Goal: Entertainment & Leisure: Browse casually

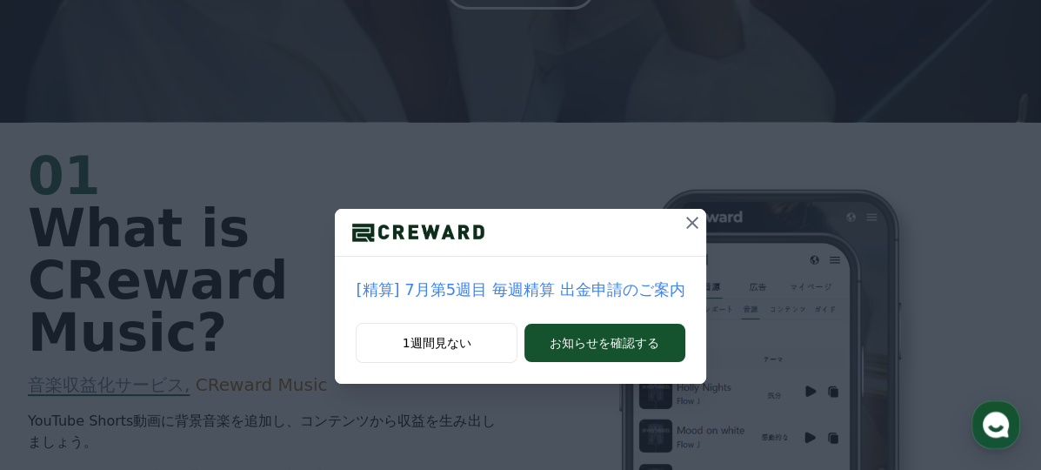
click at [682, 228] on icon at bounding box center [692, 222] width 21 height 21
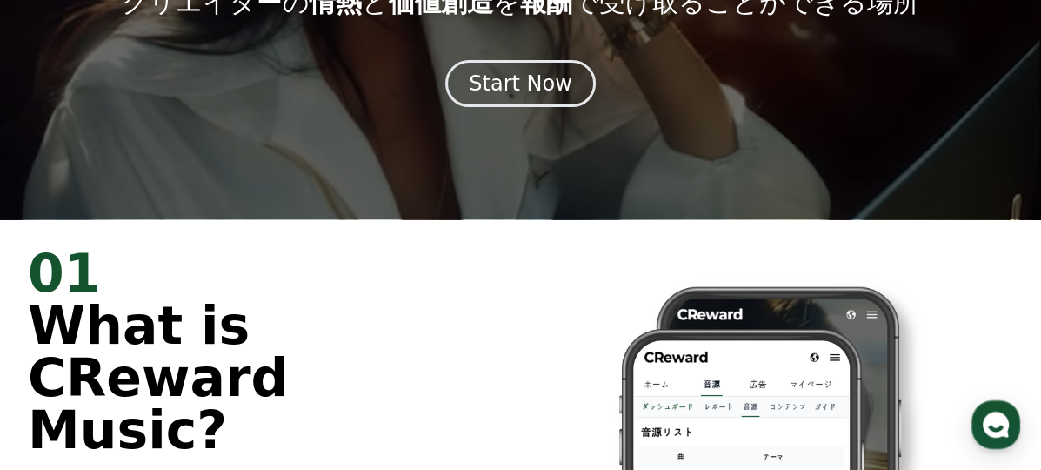
scroll to position [87, 0]
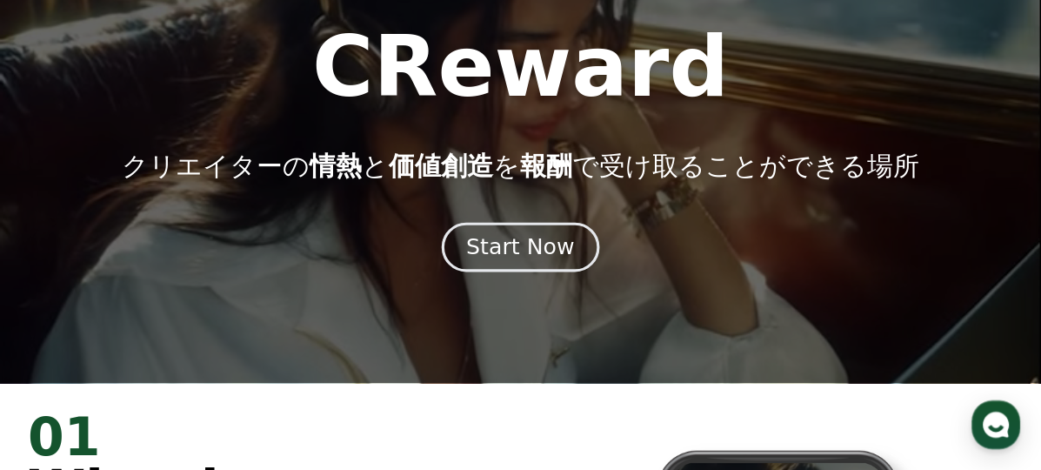
click at [549, 264] on button "Start Now" at bounding box center [520, 248] width 157 height 50
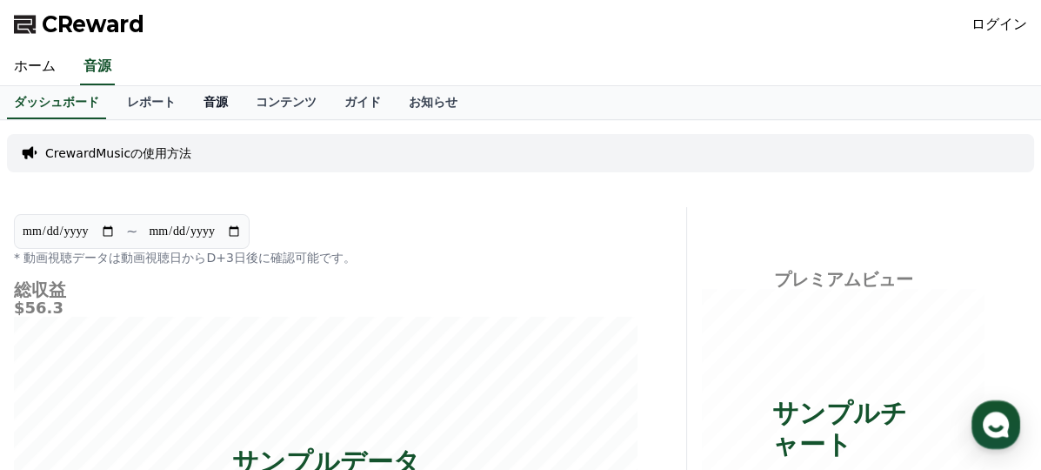
click at [190, 97] on link "音源" at bounding box center [216, 102] width 52 height 33
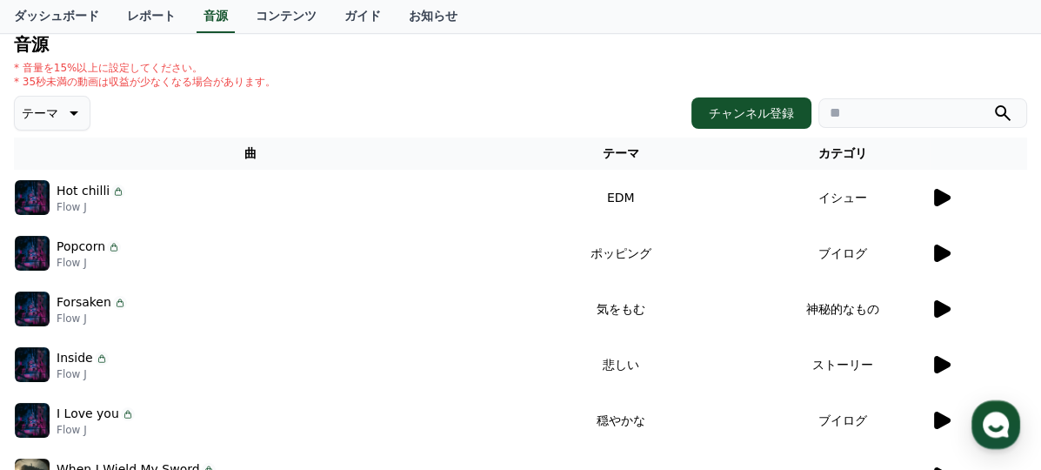
scroll to position [87, 0]
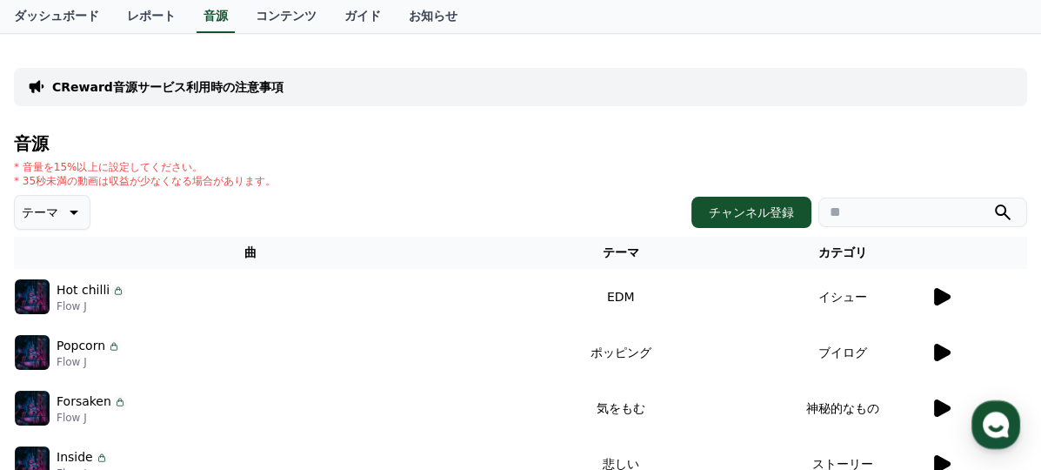
click at [56, 198] on button "テーマ" at bounding box center [52, 212] width 77 height 35
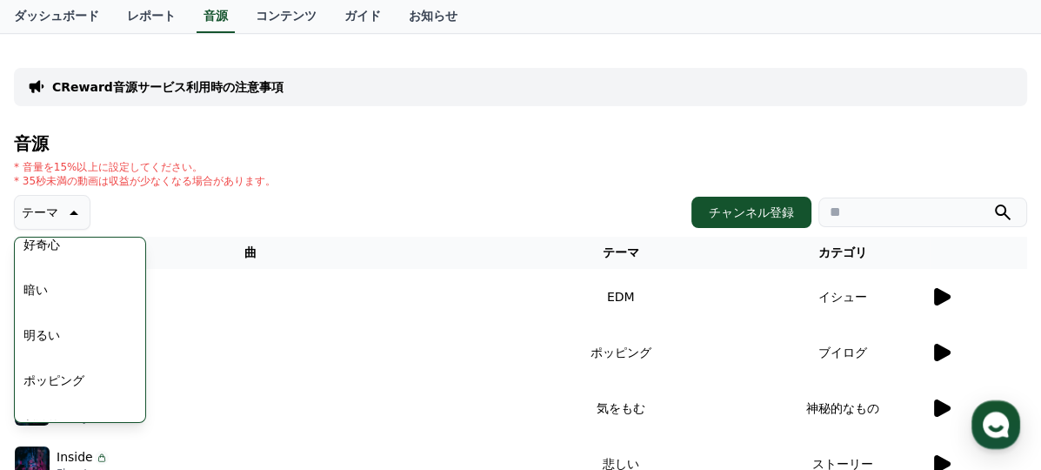
scroll to position [0, 0]
click at [280, 165] on div "* 音量を15%以上に設定してください。 * 35秒未満の動画は収益が少なくなる場合があります。" at bounding box center [520, 174] width 1013 height 28
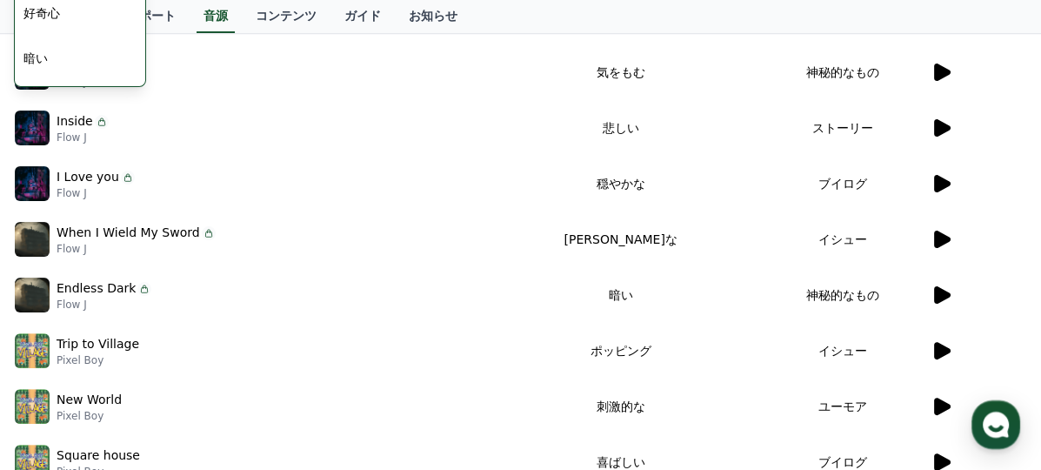
scroll to position [706, 0]
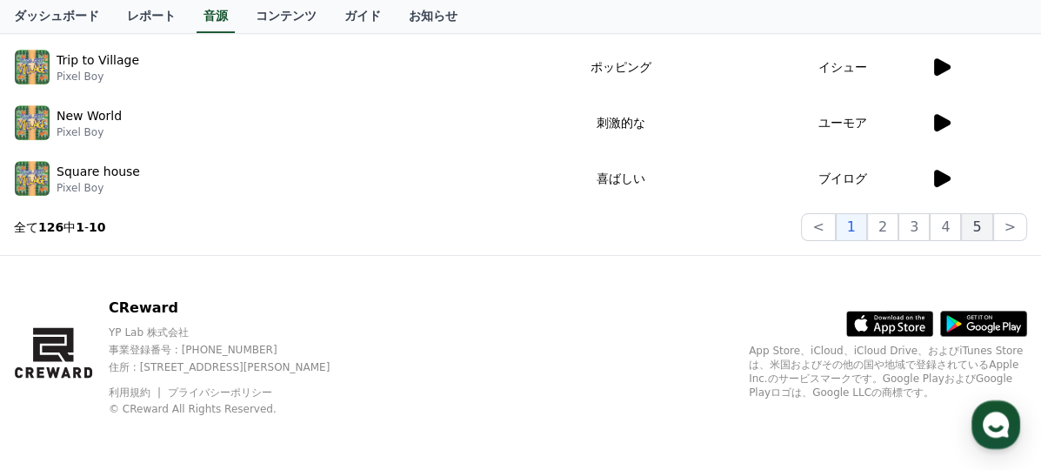
click at [992, 227] on button "5" at bounding box center [976, 227] width 31 height 28
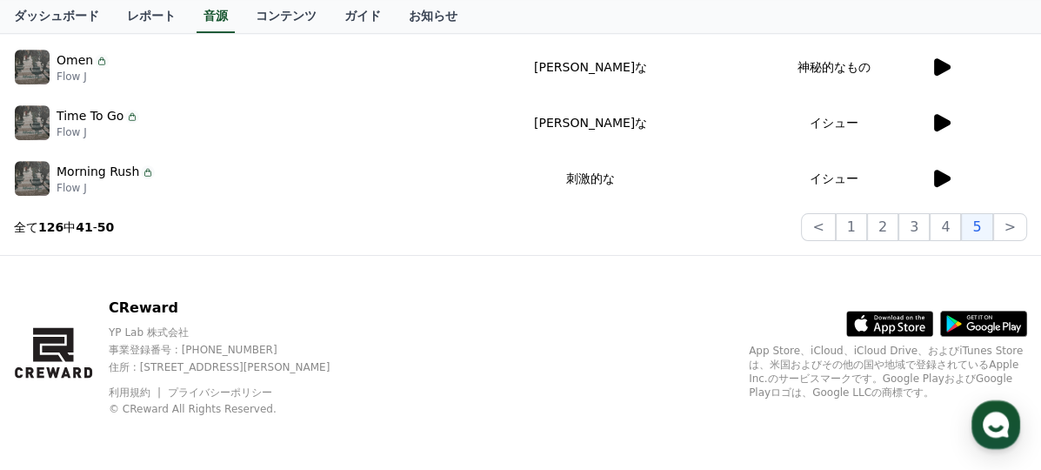
scroll to position [271, 0]
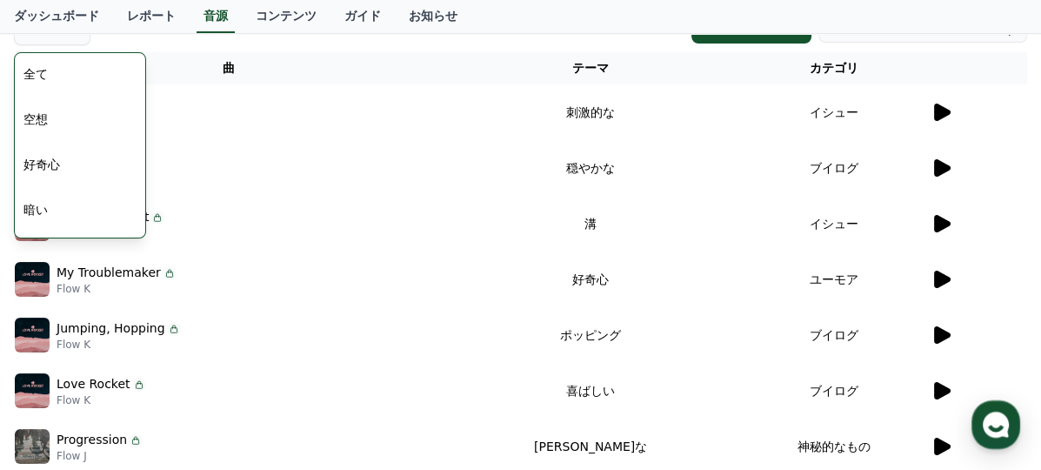
click at [444, 62] on th "曲" at bounding box center [229, 68] width 430 height 32
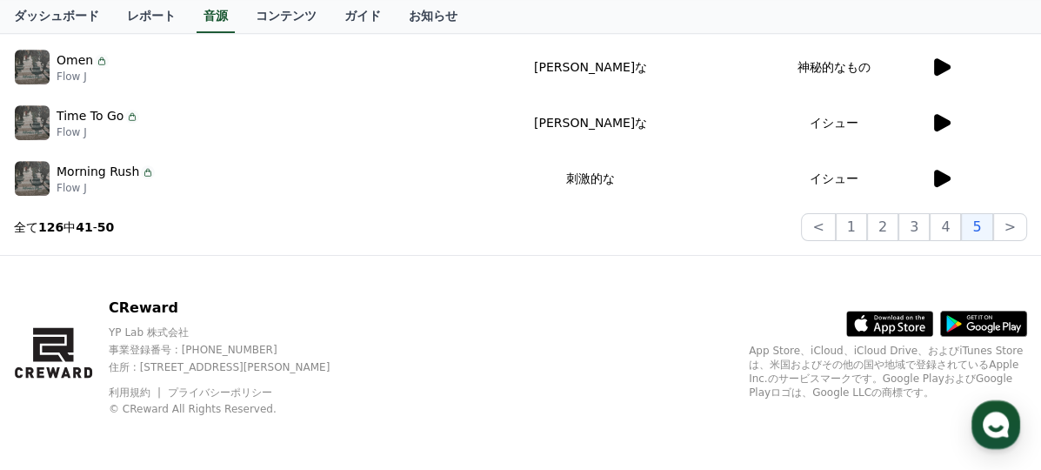
click at [949, 170] on icon at bounding box center [940, 178] width 21 height 21
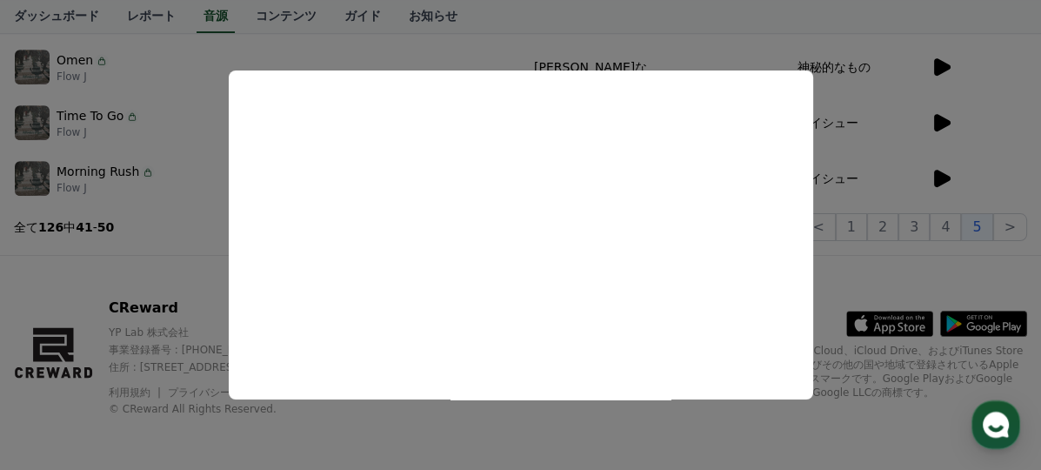
click at [858, 79] on button "close modal" at bounding box center [520, 235] width 1041 height 470
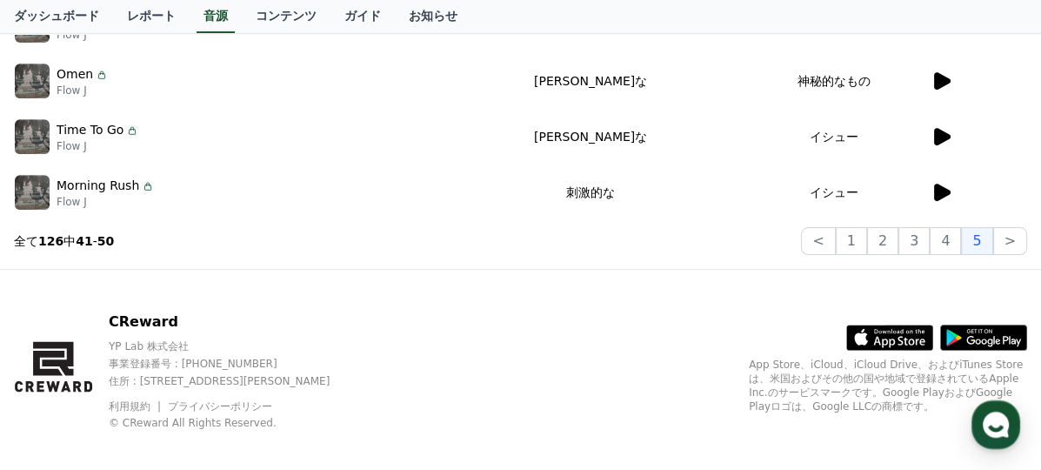
scroll to position [532, 0]
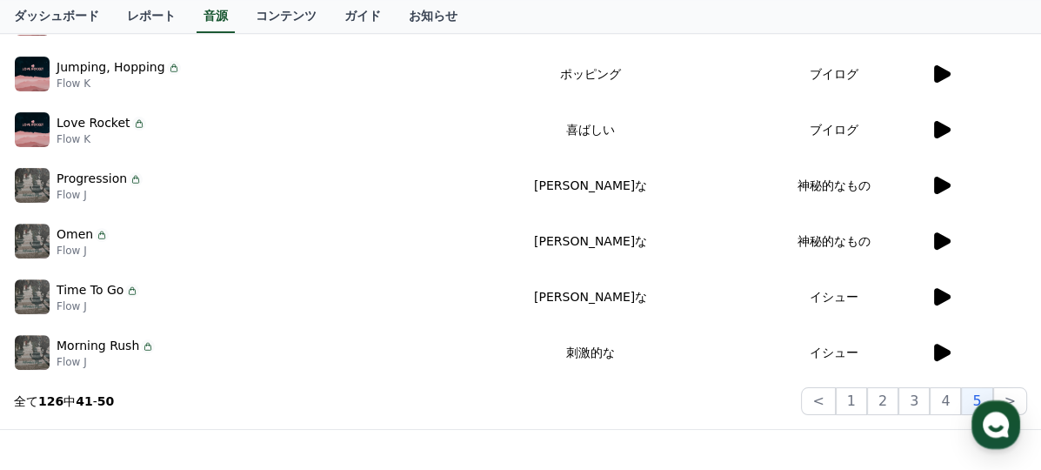
click at [939, 297] on icon at bounding box center [942, 296] width 17 height 17
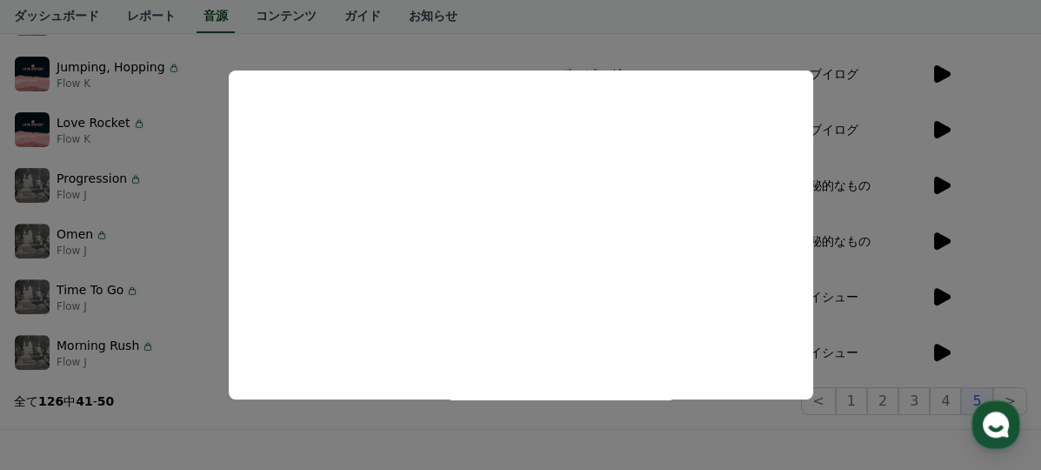
click at [1020, 230] on button "close modal" at bounding box center [520, 235] width 1041 height 470
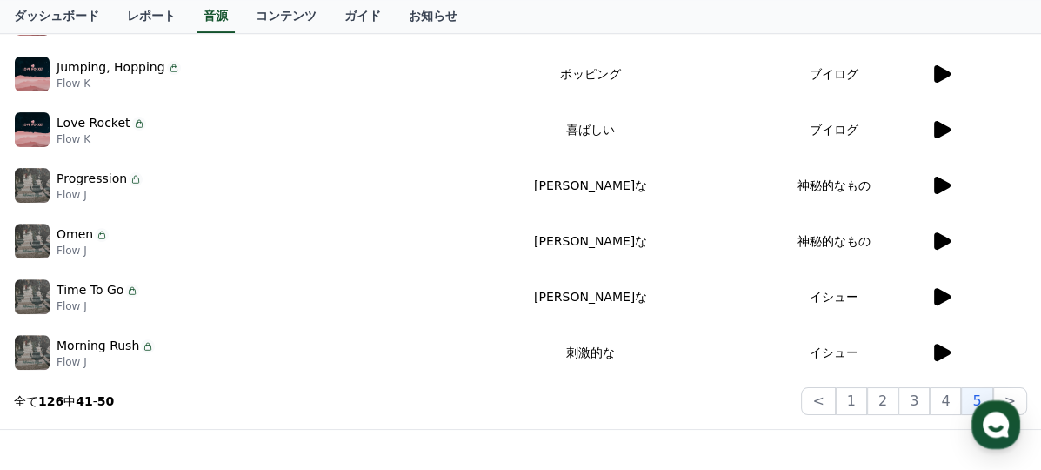
click at [937, 245] on icon at bounding box center [942, 240] width 17 height 17
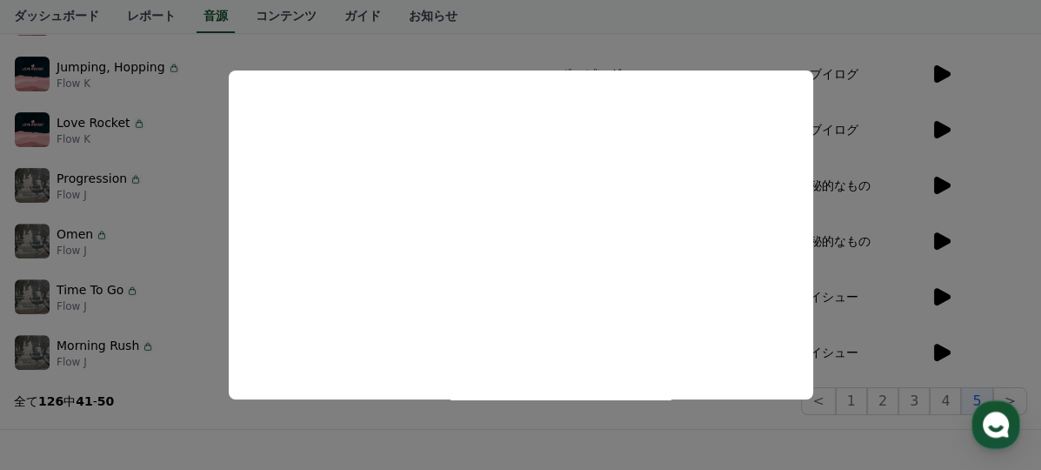
click at [991, 256] on button "close modal" at bounding box center [520, 235] width 1041 height 470
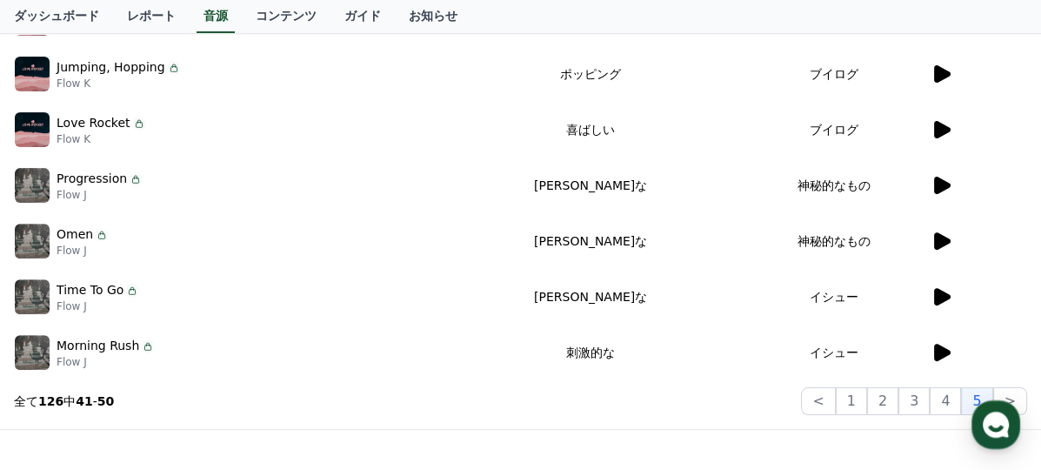
click at [937, 239] on icon at bounding box center [942, 240] width 17 height 17
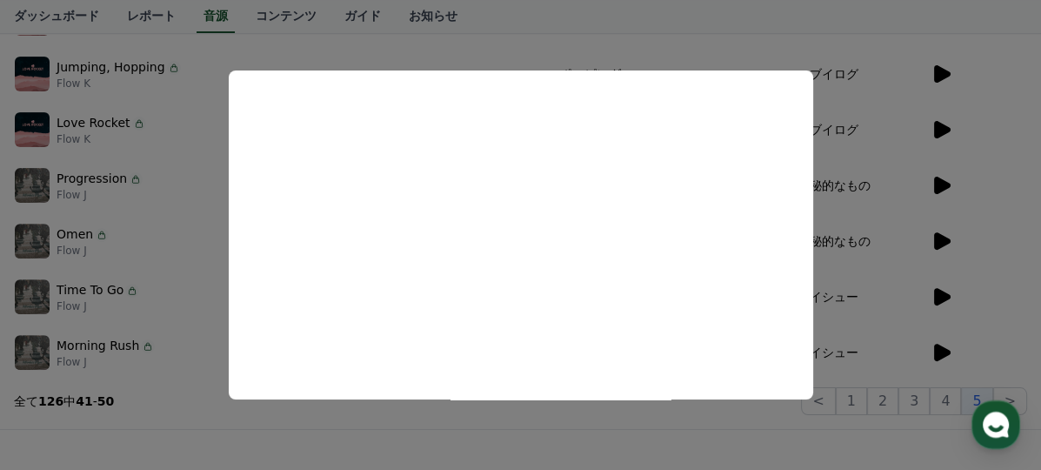
click at [941, 176] on button "close modal" at bounding box center [520, 235] width 1041 height 470
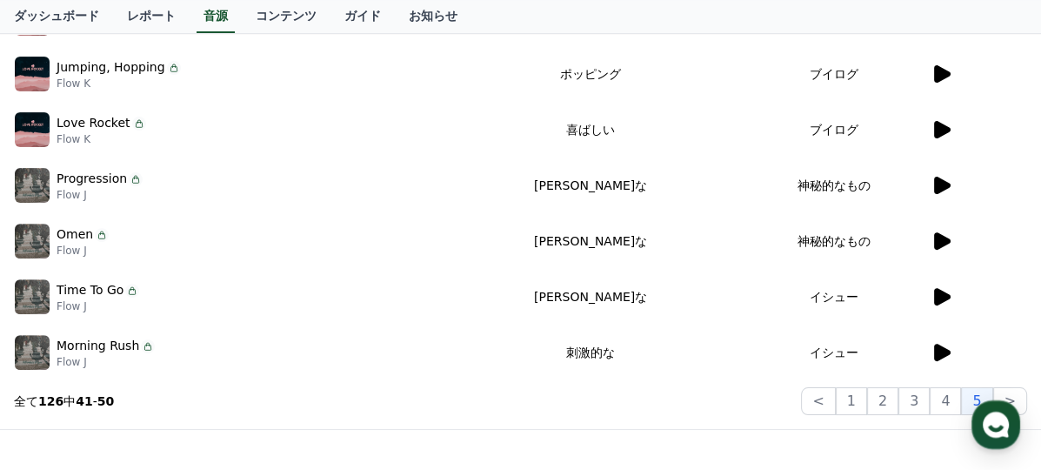
click at [941, 176] on icon at bounding box center [940, 185] width 21 height 21
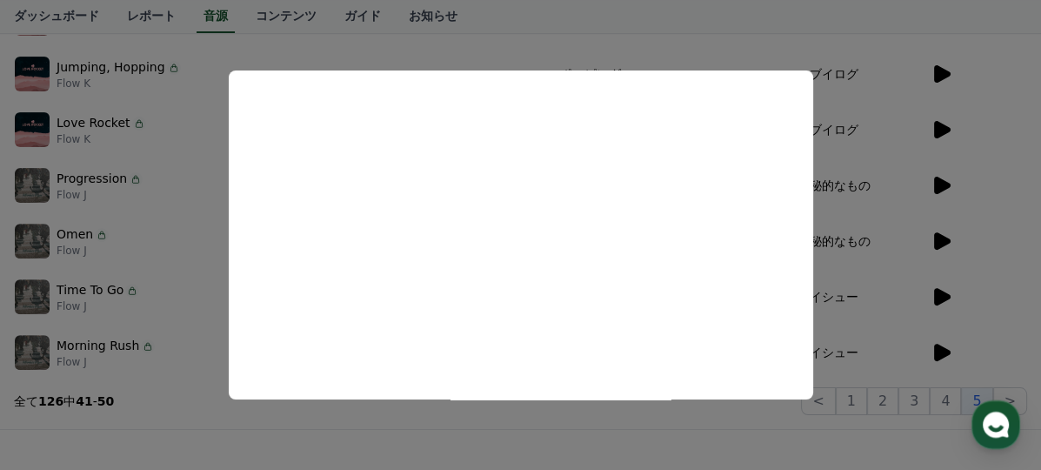
click at [938, 125] on button "close modal" at bounding box center [520, 235] width 1041 height 470
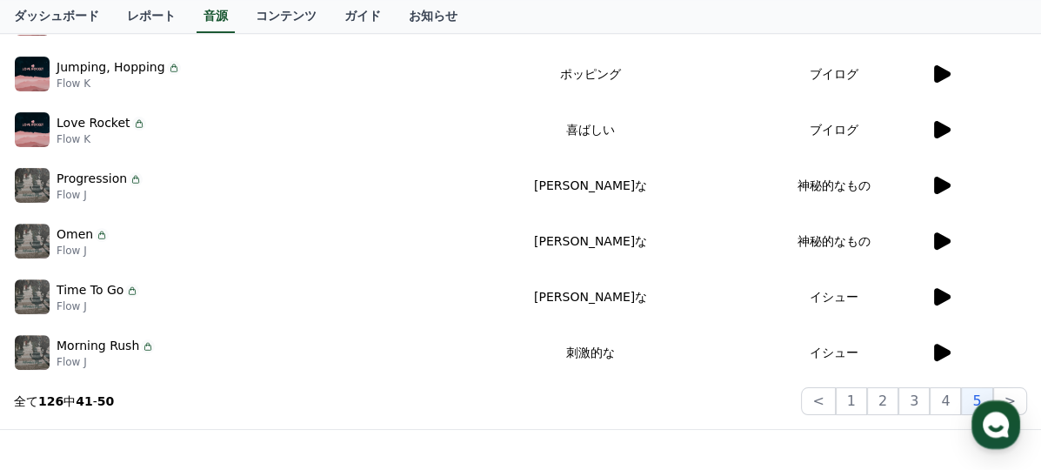
click at [938, 125] on icon at bounding box center [942, 129] width 17 height 17
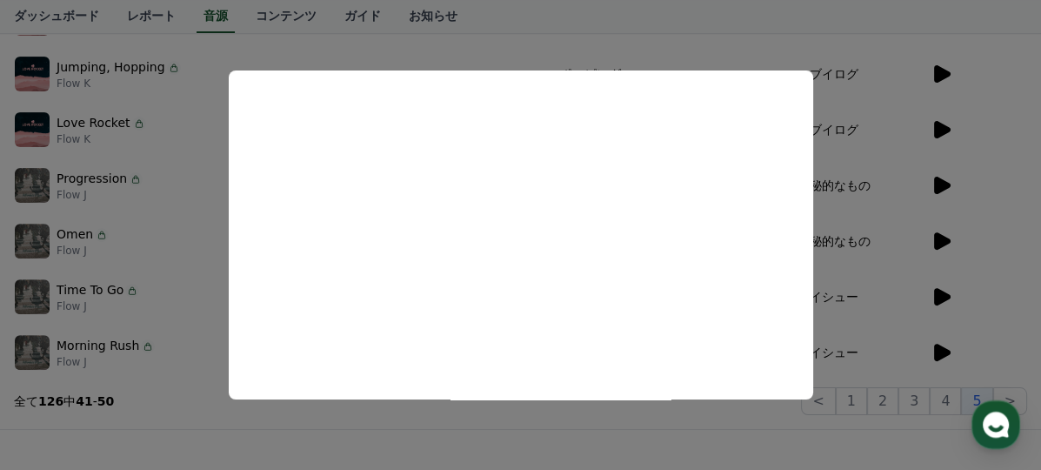
click at [998, 83] on button "close modal" at bounding box center [520, 235] width 1041 height 470
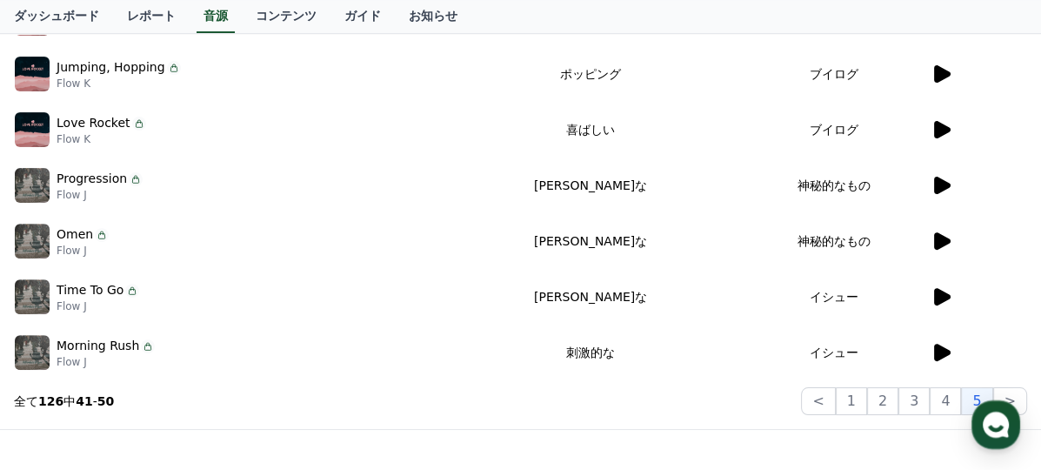
click at [936, 65] on icon at bounding box center [942, 73] width 17 height 17
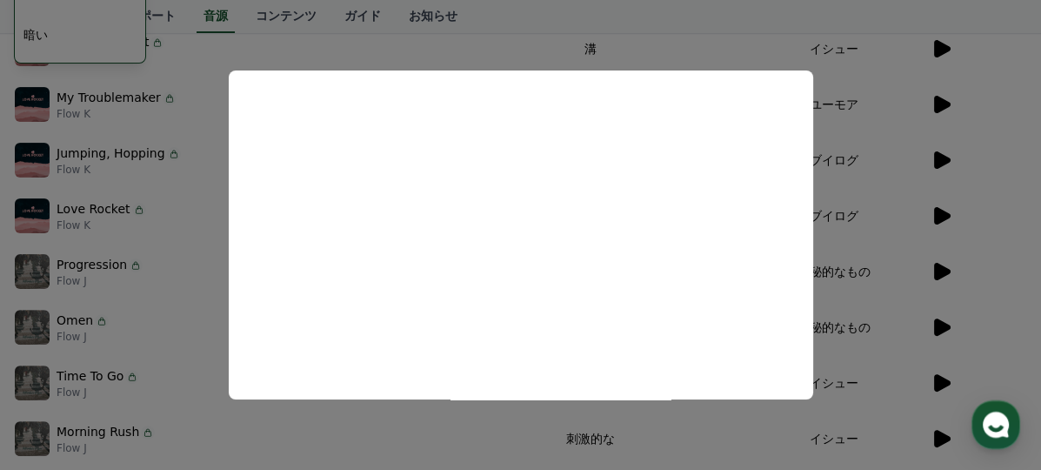
scroll to position [445, 0]
click at [996, 135] on button "close modal" at bounding box center [520, 235] width 1041 height 470
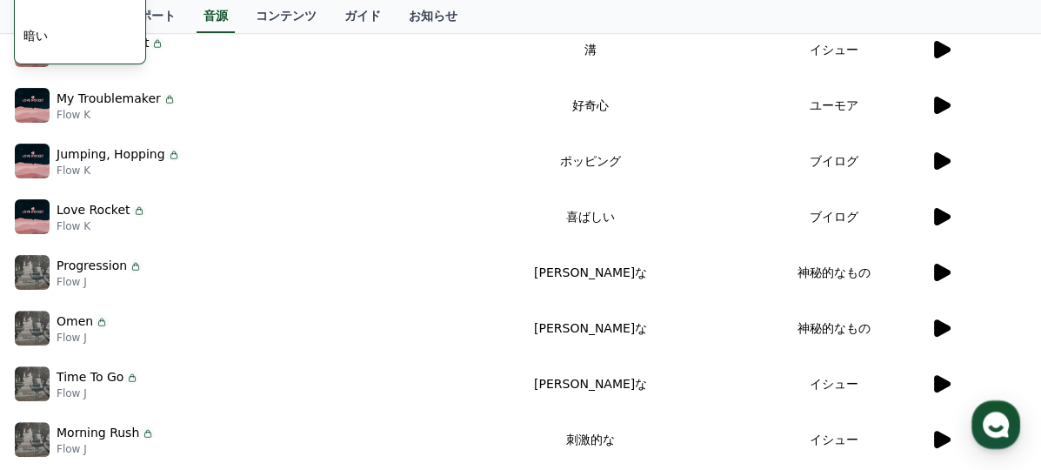
click at [941, 150] on icon at bounding box center [940, 160] width 21 height 21
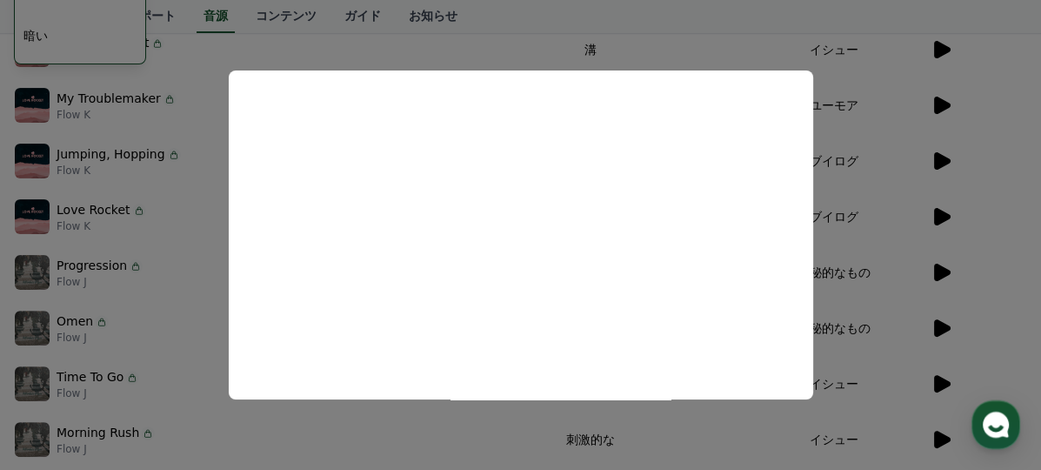
click at [1008, 23] on button "close modal" at bounding box center [520, 235] width 1041 height 470
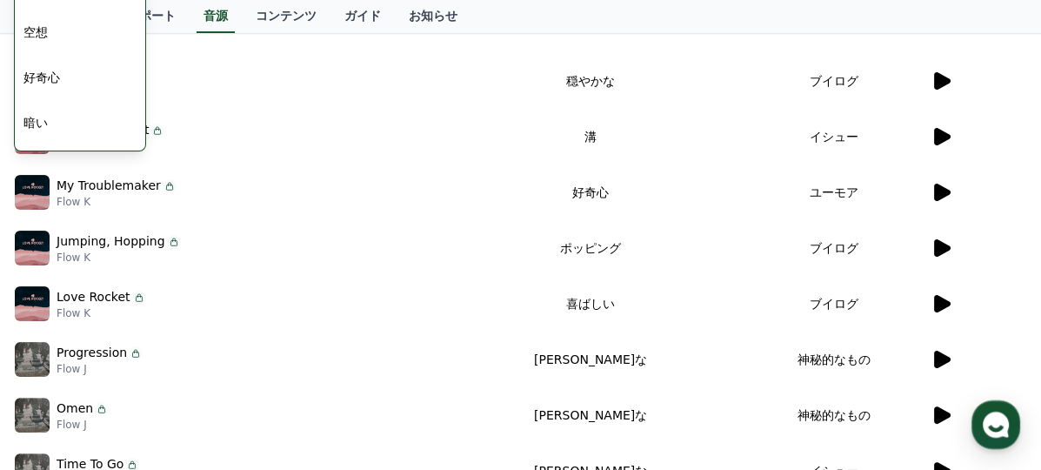
scroll to position [271, 0]
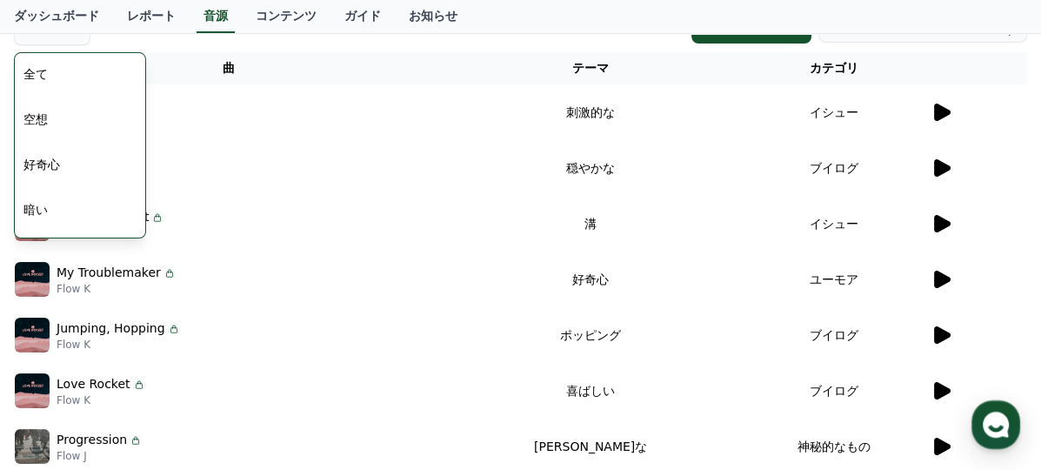
click at [320, 150] on div "After Love Flow K" at bounding box center [229, 167] width 428 height 35
click at [936, 223] on icon at bounding box center [942, 223] width 17 height 17
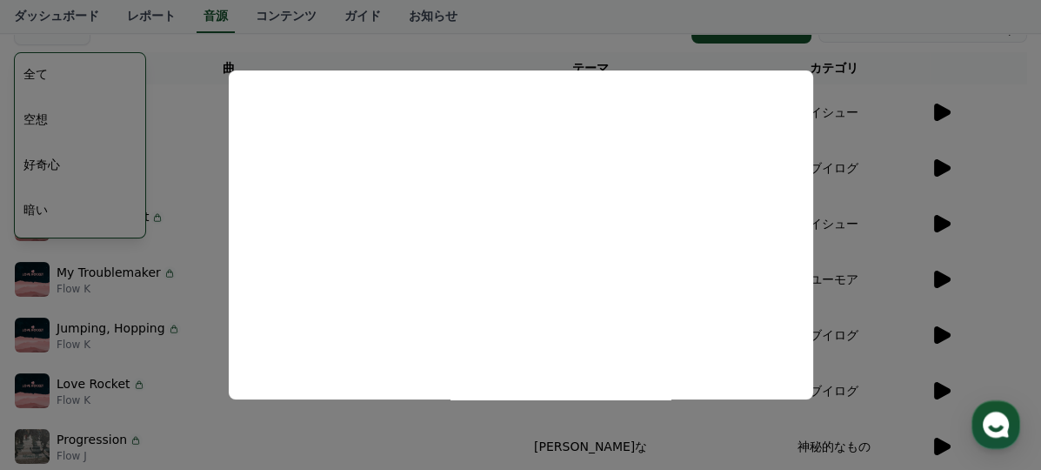
click at [952, 129] on button "close modal" at bounding box center [520, 235] width 1041 height 470
click at [945, 116] on icon at bounding box center [940, 112] width 21 height 21
click at [1039, 157] on button "close modal" at bounding box center [520, 235] width 1041 height 470
click at [999, 170] on div at bounding box center [978, 167] width 96 height 21
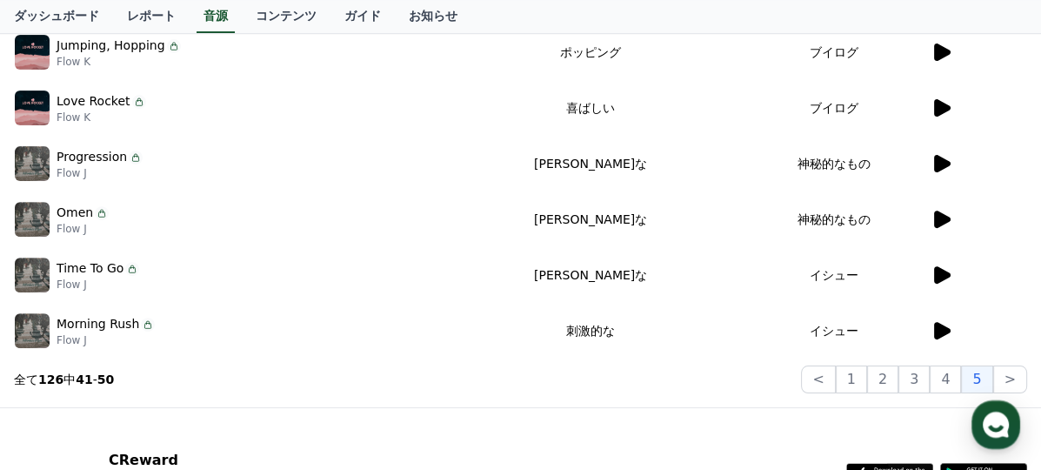
scroll to position [706, 0]
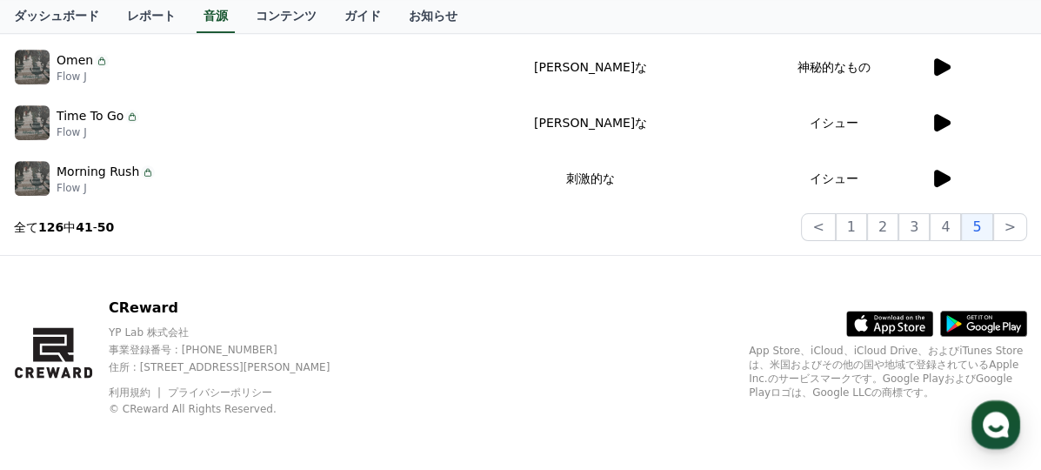
click at [937, 114] on icon at bounding box center [942, 122] width 17 height 17
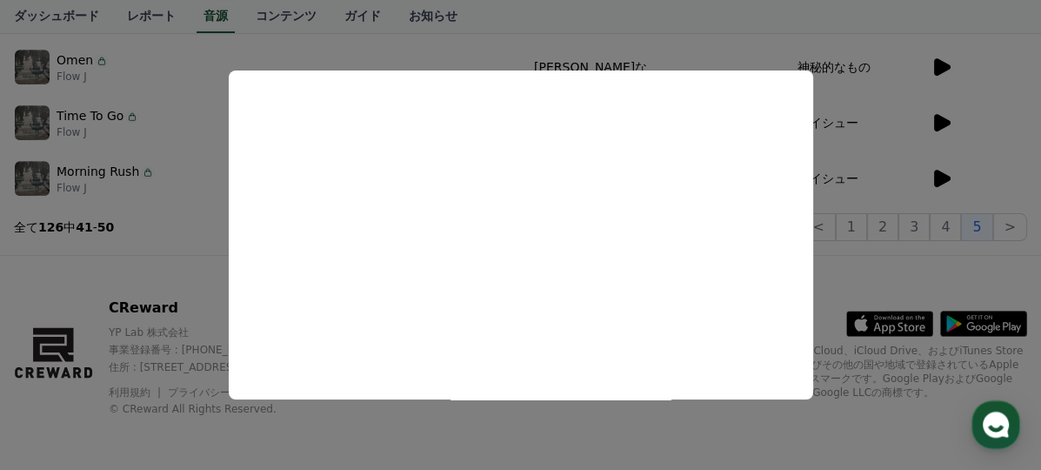
click at [961, 223] on button "close modal" at bounding box center [520, 235] width 1041 height 470
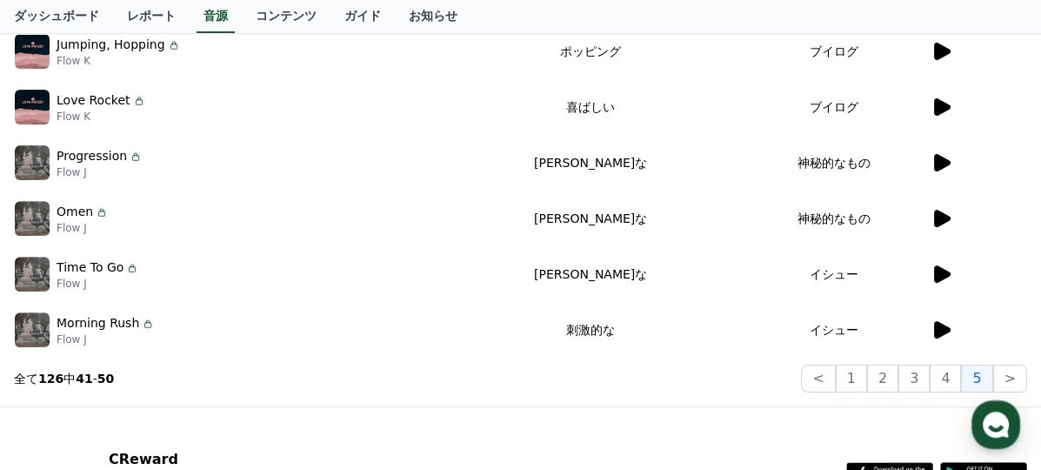
scroll to position [445, 0]
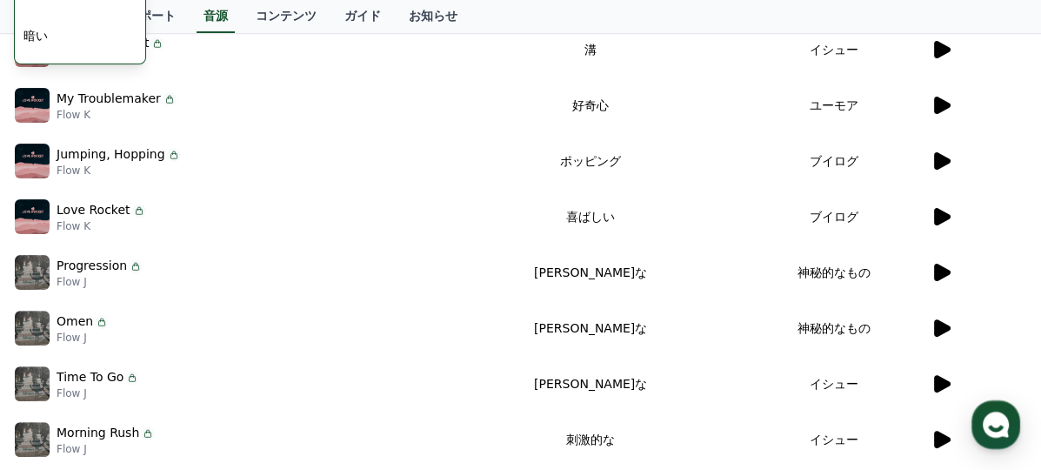
click at [946, 105] on icon at bounding box center [942, 105] width 17 height 17
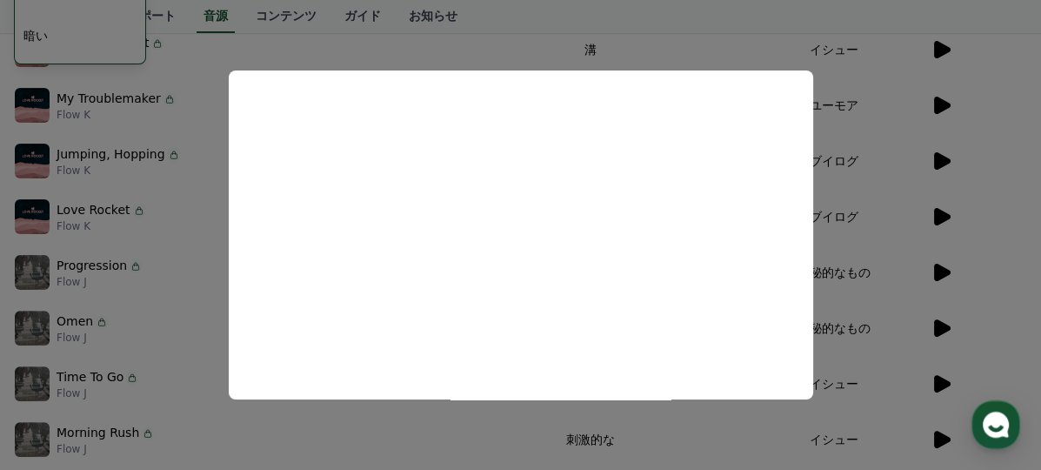
scroll to position [358, 0]
